Goal: Information Seeking & Learning: Learn about a topic

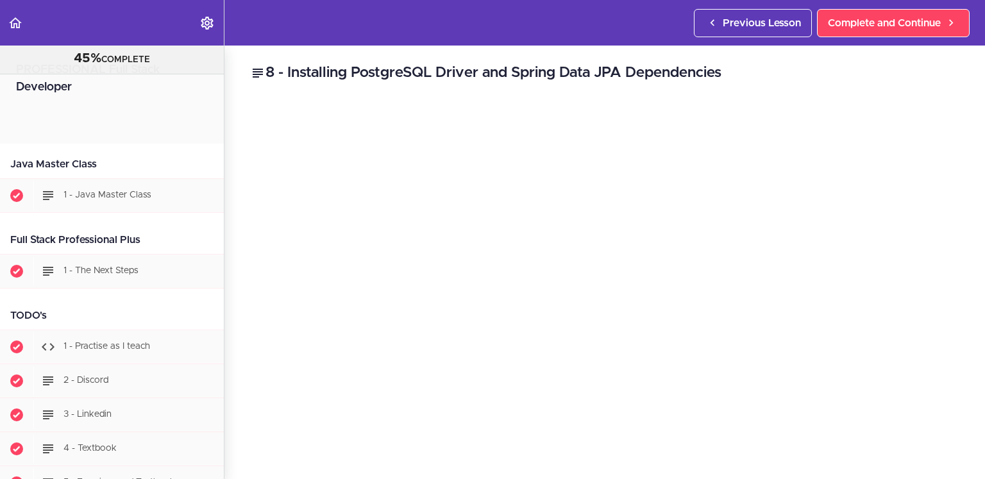
scroll to position [3023, 0]
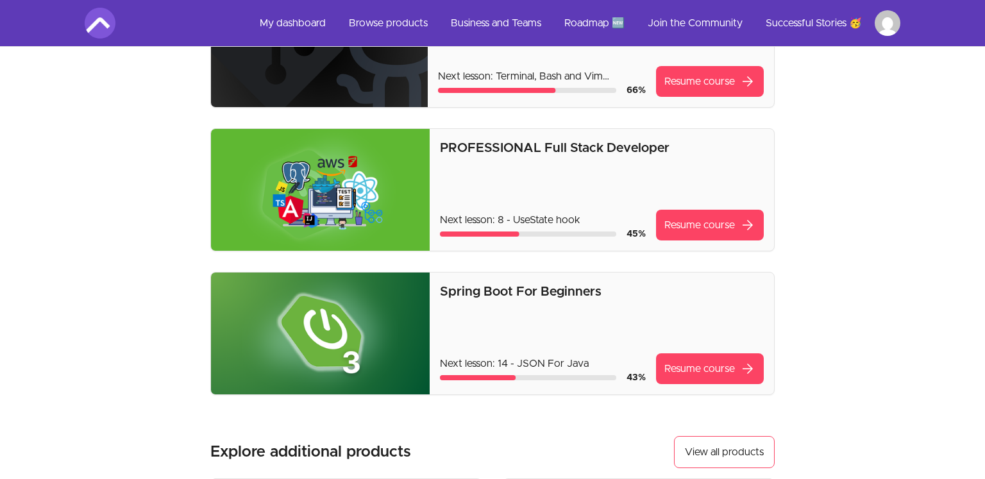
scroll to position [302, 0]
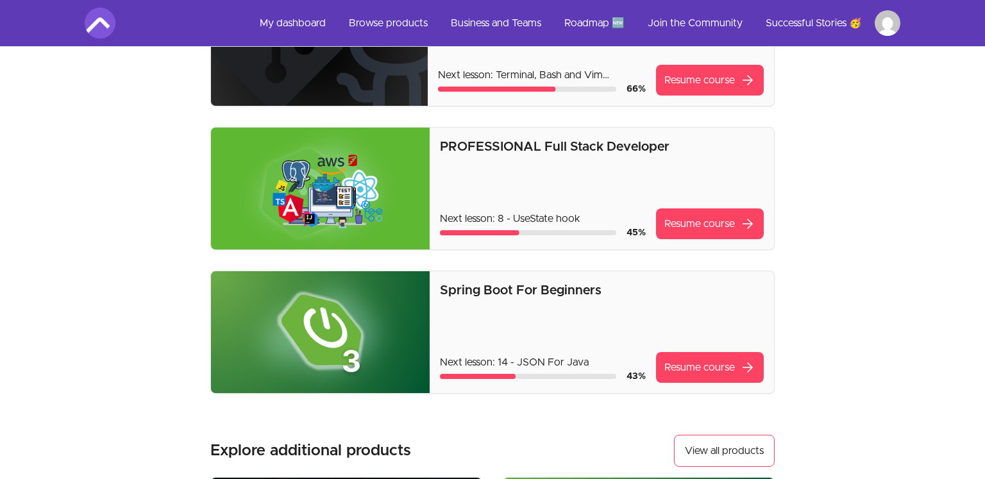
click at [301, 187] on img at bounding box center [320, 189] width 219 height 122
click at [470, 148] on p "PROFESSIONAL Full Stack Developer" at bounding box center [602, 147] width 324 height 18
click at [711, 223] on link "Resume course arrow_forward" at bounding box center [710, 223] width 108 height 31
